Goal: Transaction & Acquisition: Download file/media

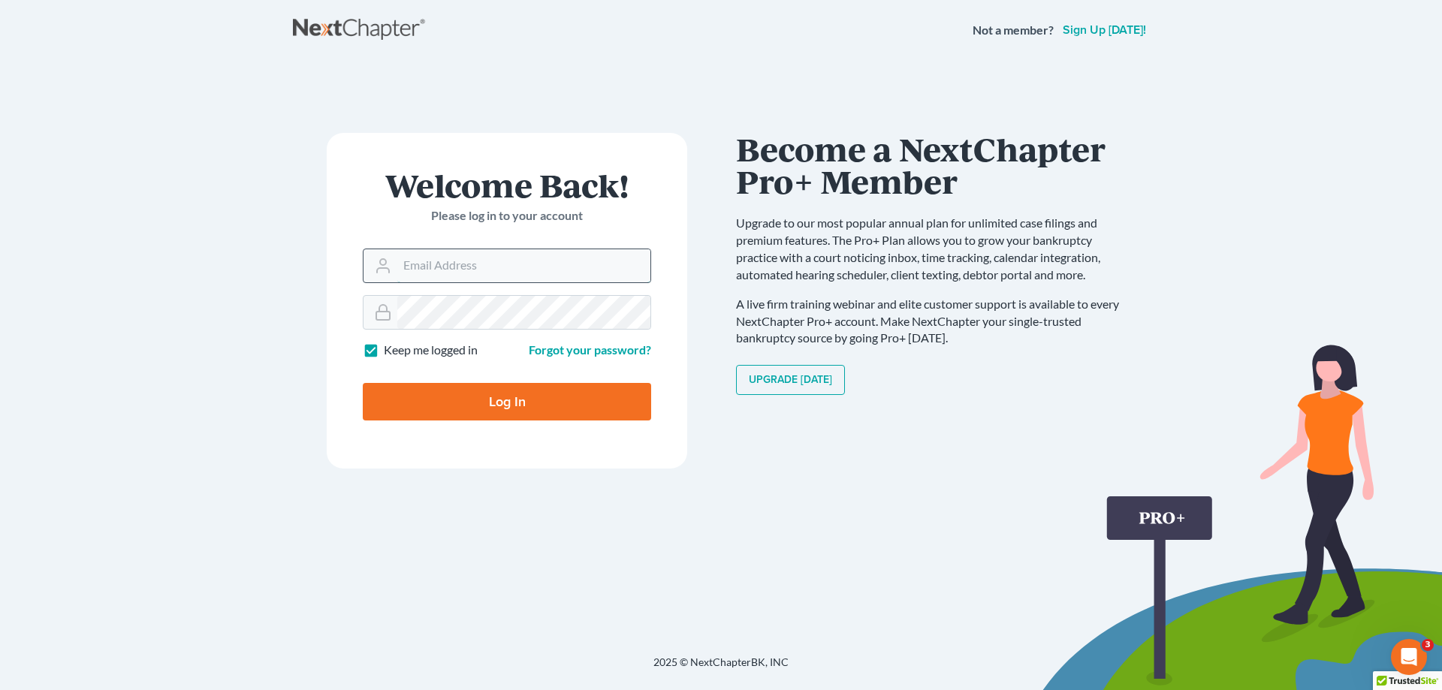
click at [433, 271] on input "Email Address" at bounding box center [523, 265] width 253 height 33
type input "[PERSON_NAME][EMAIL_ADDRESS][DOMAIN_NAME]"
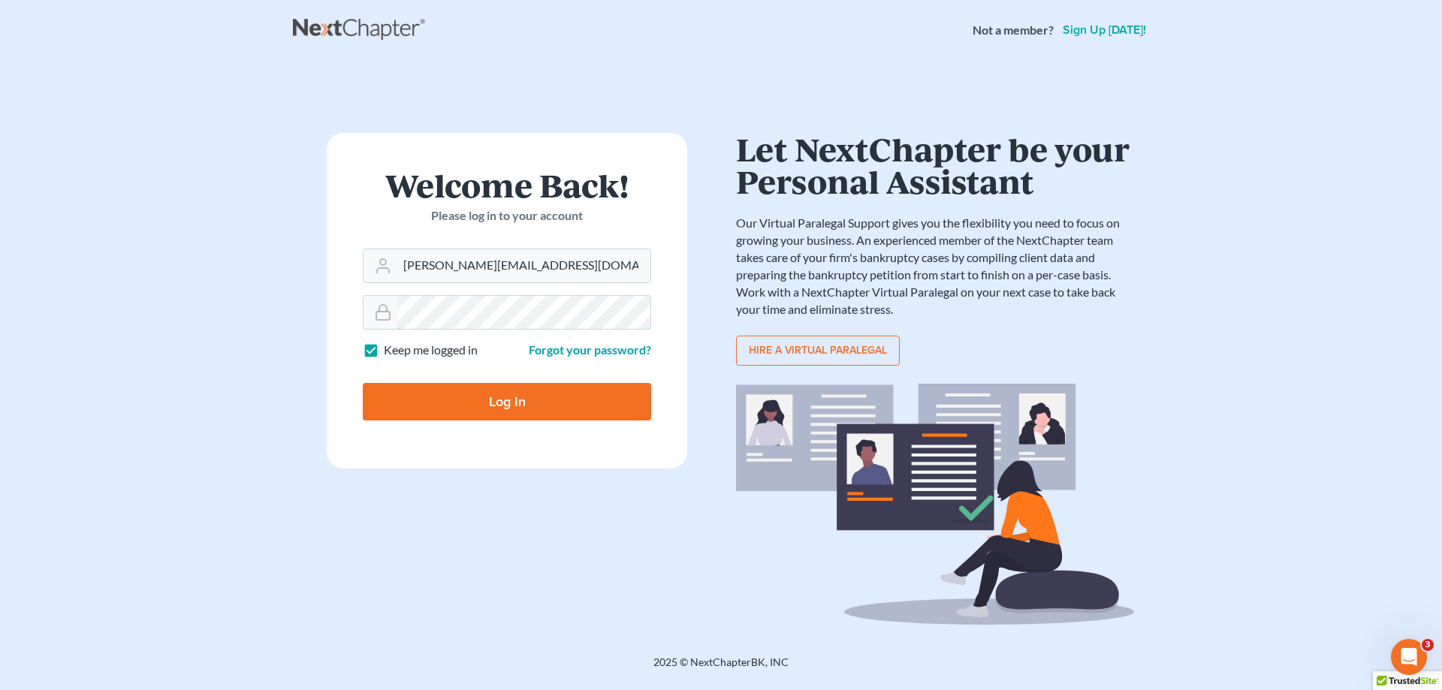
click at [363, 383] on input "Log In" at bounding box center [507, 402] width 288 height 38
type input "Thinking..."
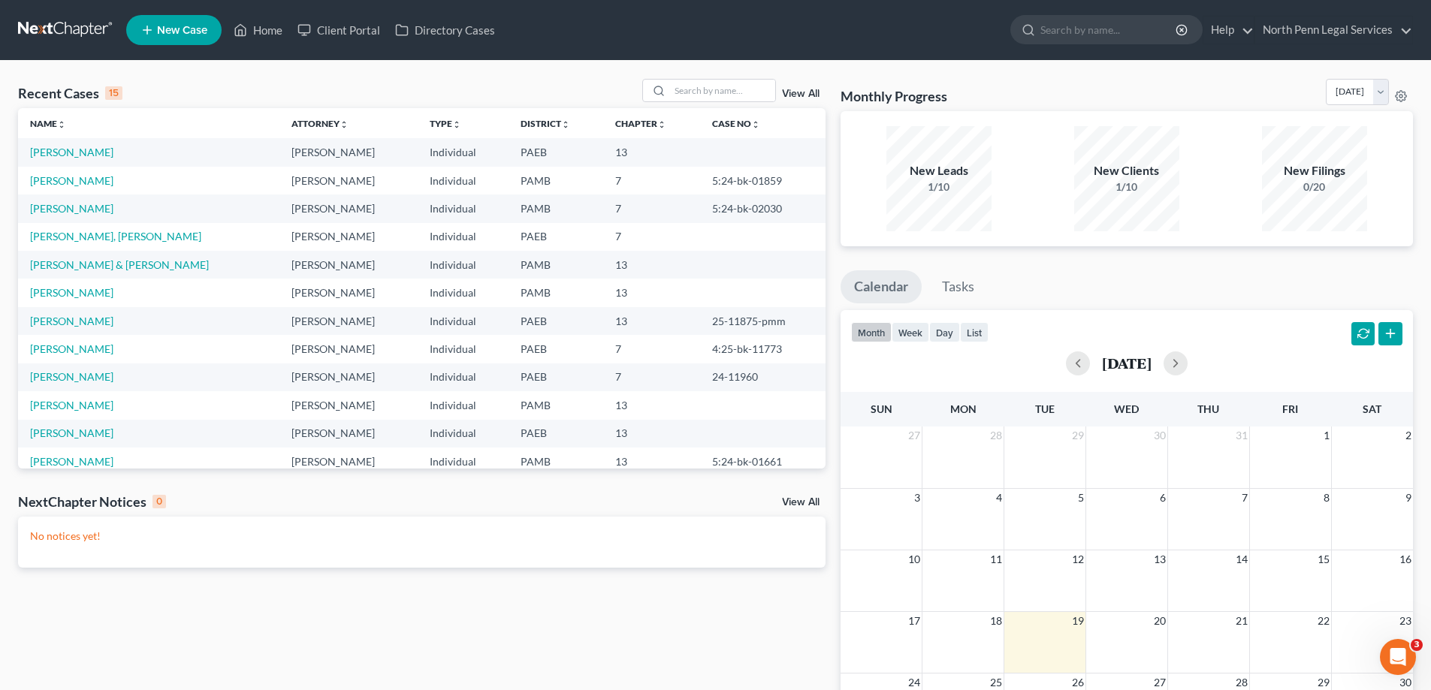
click at [107, 145] on td "Bartholomew, Rose" at bounding box center [148, 152] width 261 height 28
click at [50, 149] on link "Bartholomew, Rose" at bounding box center [71, 152] width 83 height 13
select select "9"
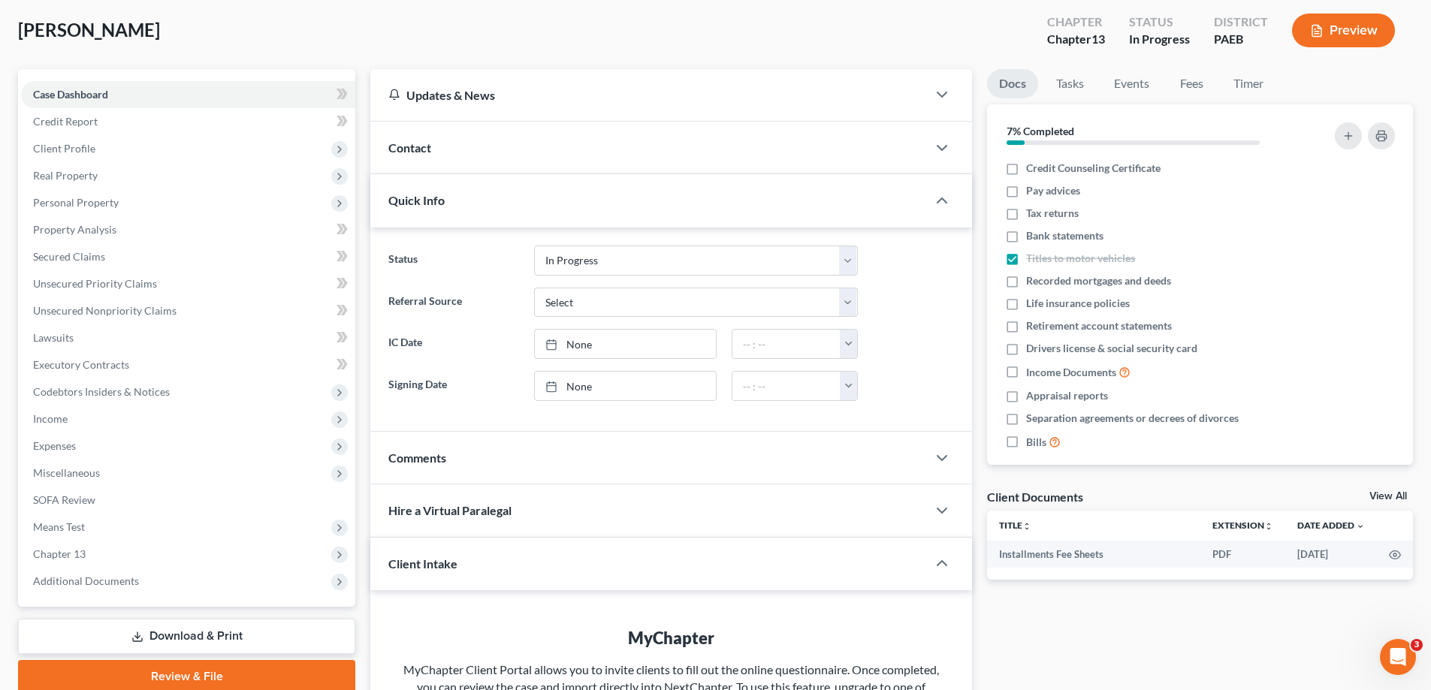
scroll to position [290, 0]
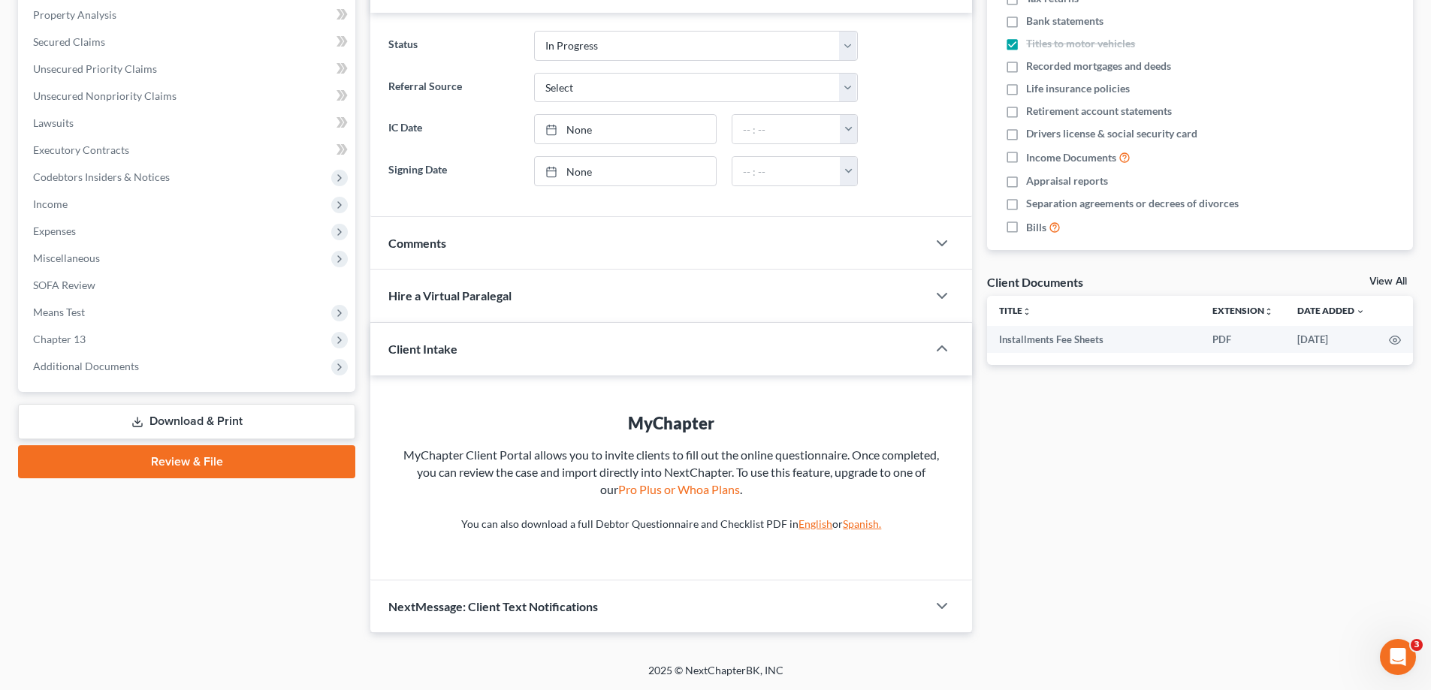
click at [278, 423] on link "Download & Print" at bounding box center [186, 421] width 337 height 35
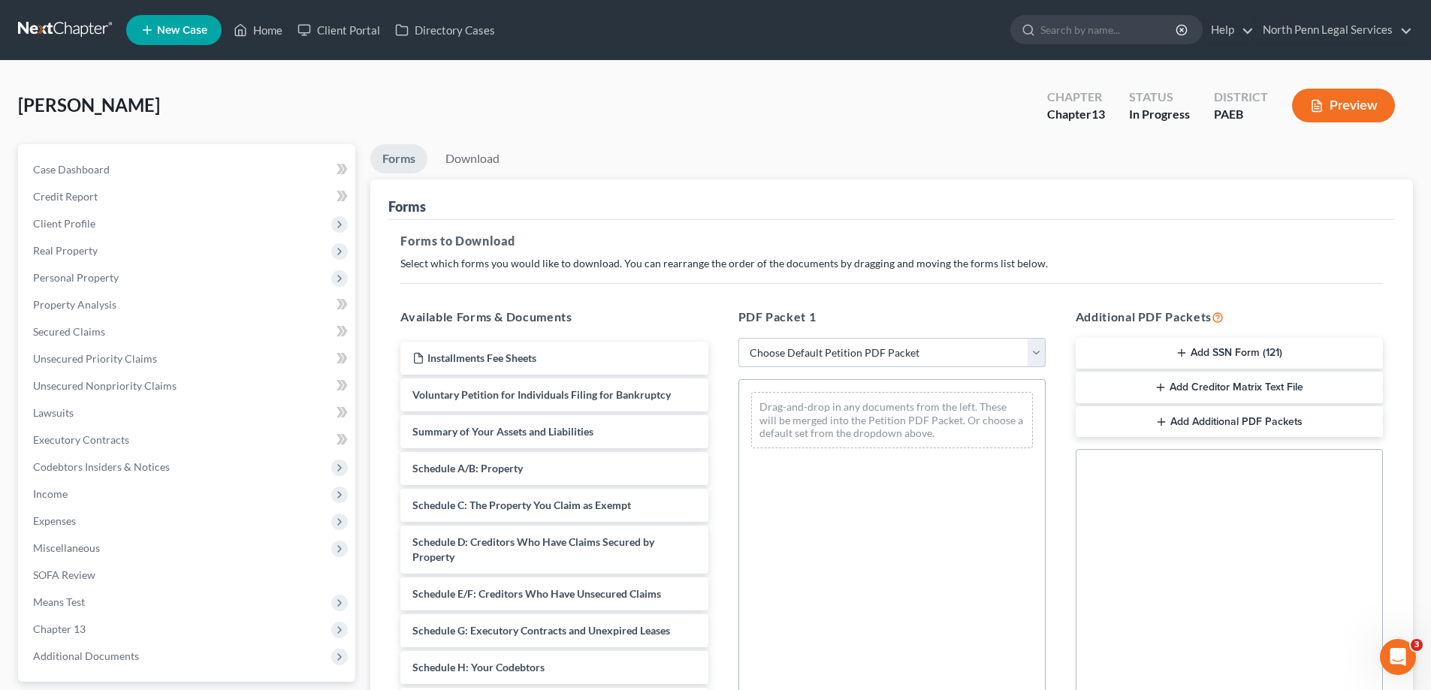
click at [922, 344] on select "Choose Default Petition PDF Packet Complete Bankruptcy Petition (all forms and …" at bounding box center [891, 353] width 307 height 30
select select "0"
click at [738, 338] on select "Choose Default Petition PDF Packet Complete Bankruptcy Petition (all forms and …" at bounding box center [891, 353] width 307 height 30
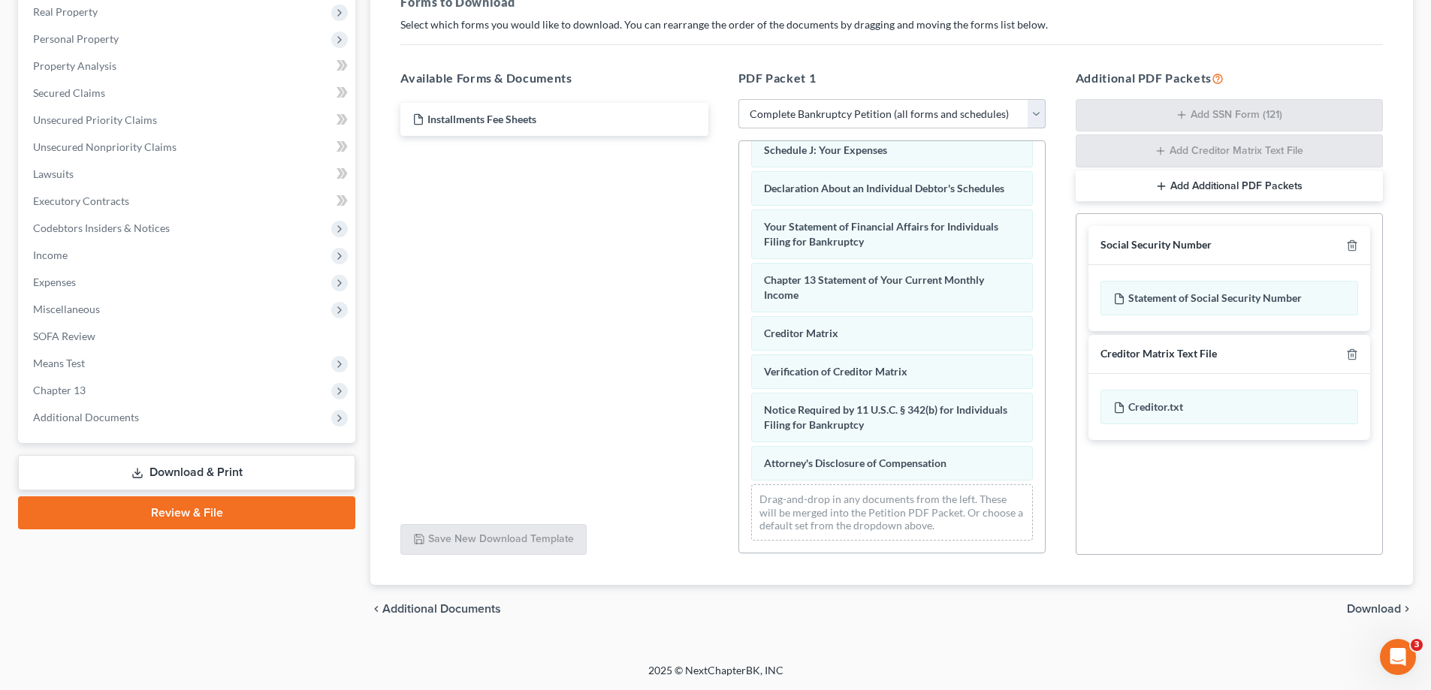
scroll to position [14, 0]
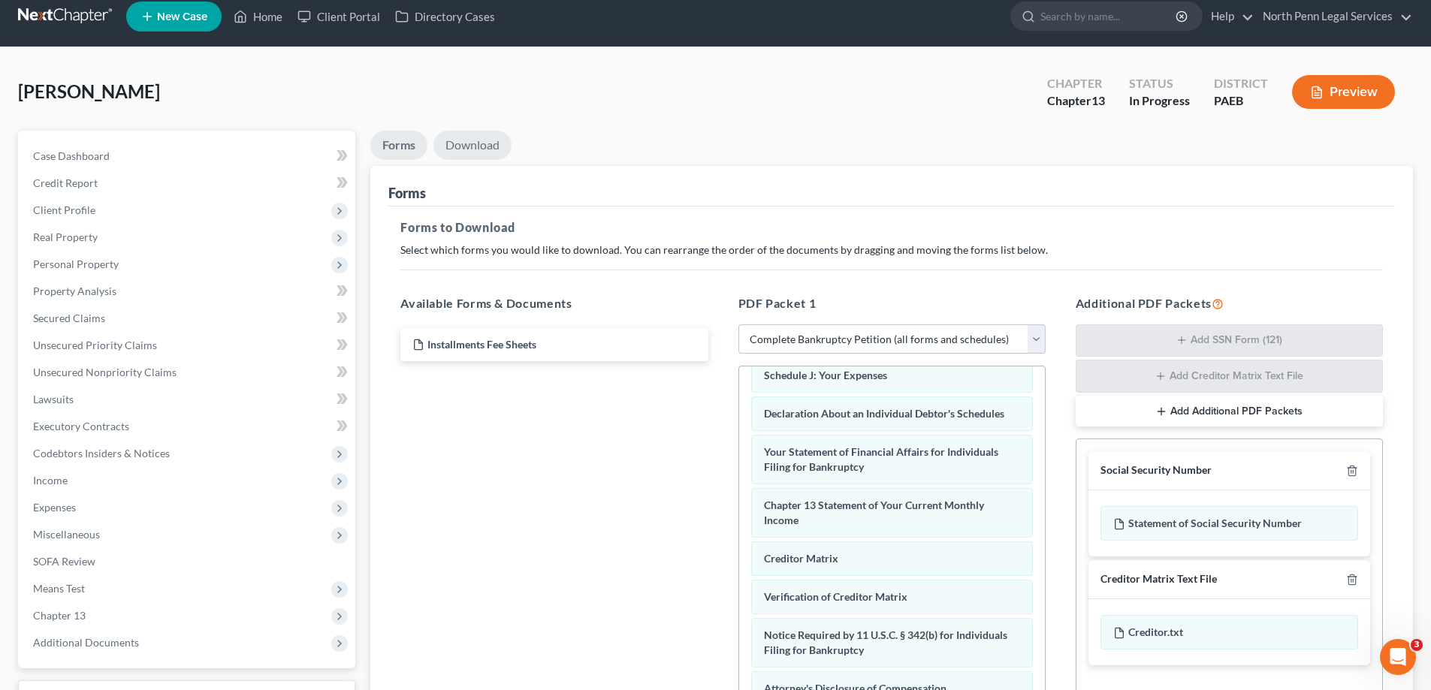
click at [462, 138] on link "Download" at bounding box center [472, 145] width 78 height 29
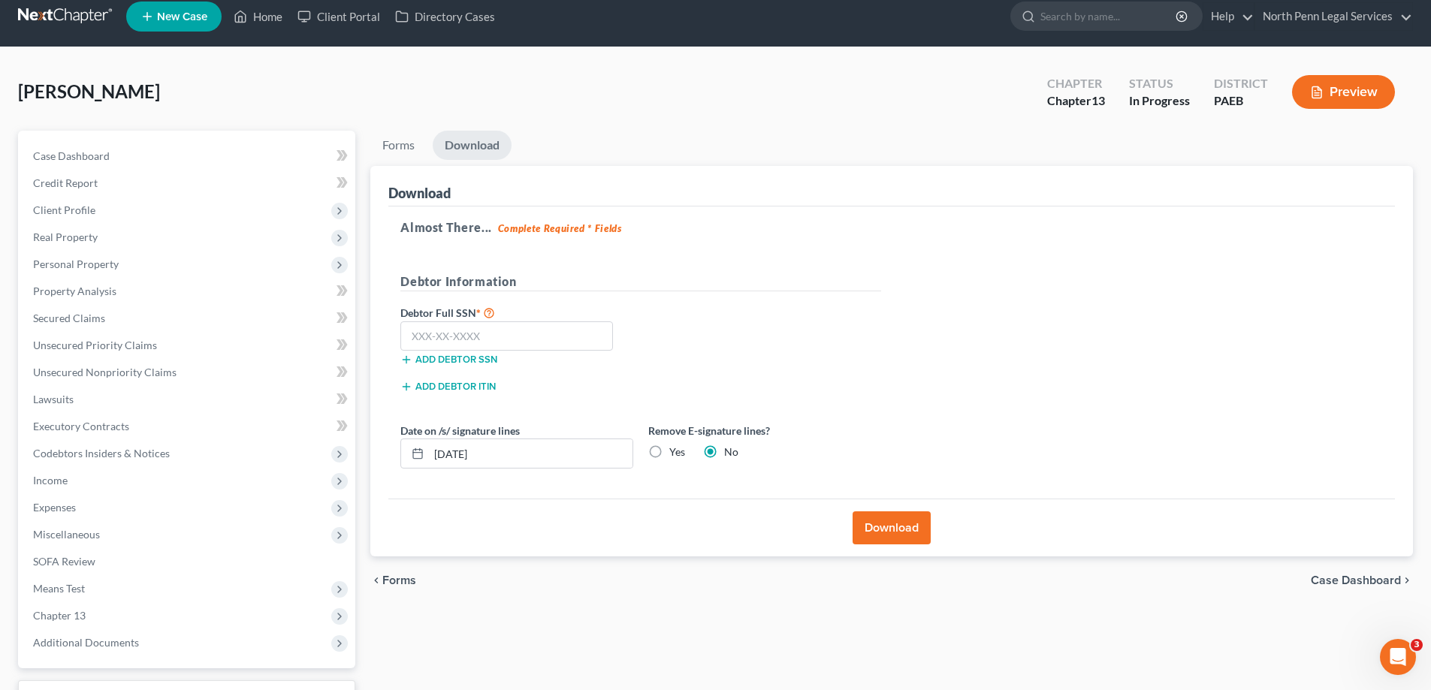
click at [669, 457] on label "Yes" at bounding box center [677, 452] width 16 height 15
click at [675, 454] on input "Yes" at bounding box center [680, 450] width 10 height 10
radio input "true"
radio input "false"
click at [879, 532] on button "Download" at bounding box center [891, 527] width 78 height 33
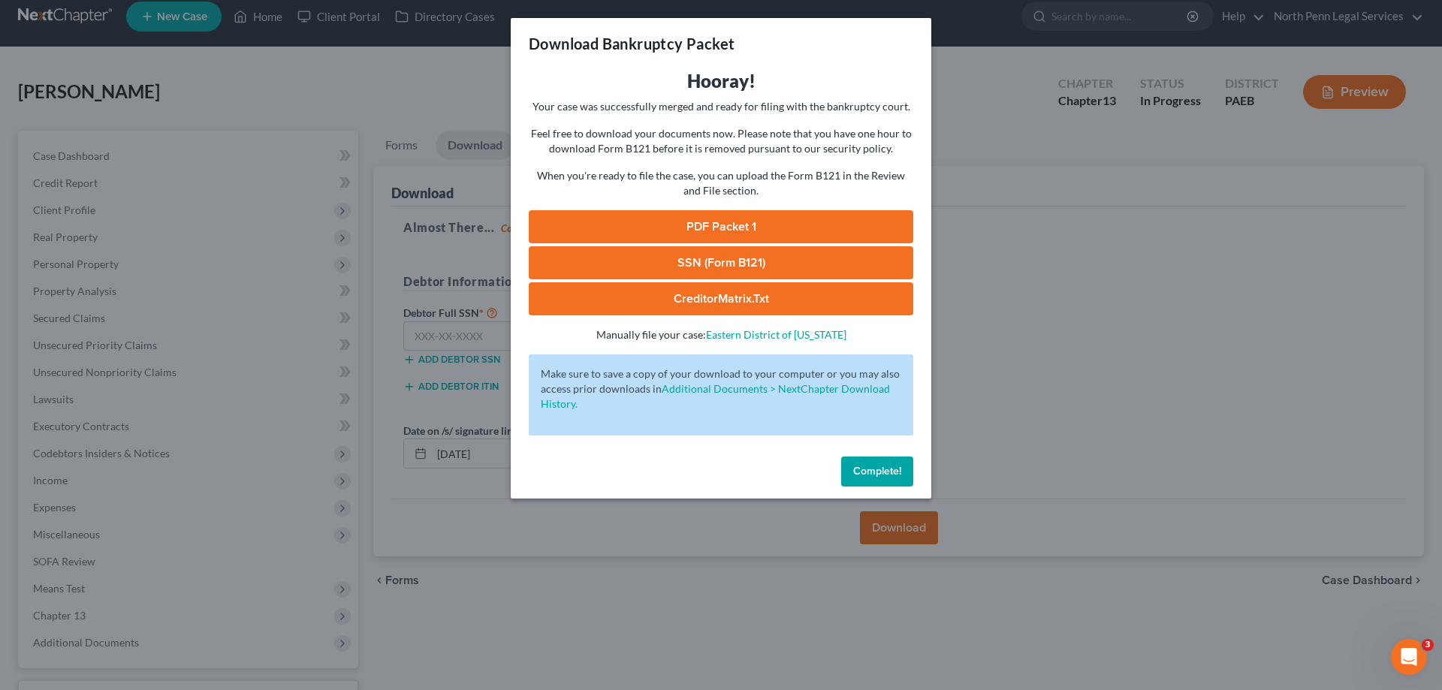
click at [700, 223] on link "PDF Packet 1" at bounding box center [721, 226] width 385 height 33
click at [760, 289] on link "CreditorMatrix.txt" at bounding box center [721, 298] width 385 height 33
click at [702, 231] on link "PDF Packet 1" at bounding box center [721, 226] width 385 height 33
click at [1033, 436] on div "Download Bankruptcy Packet Hooray! Your case was successfully merged and ready …" at bounding box center [721, 345] width 1442 height 690
